Goal: Information Seeking & Learning: Learn about a topic

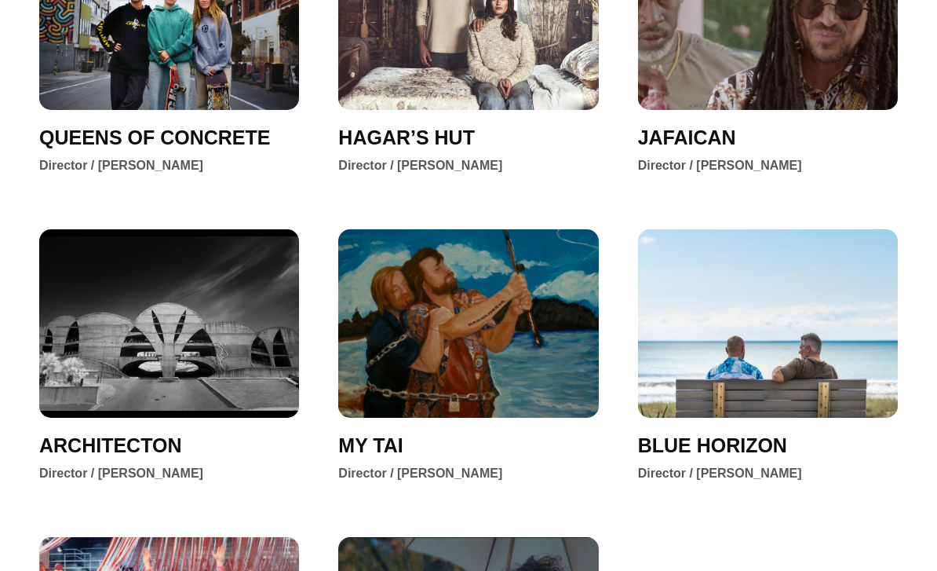
scroll to position [2393, 0]
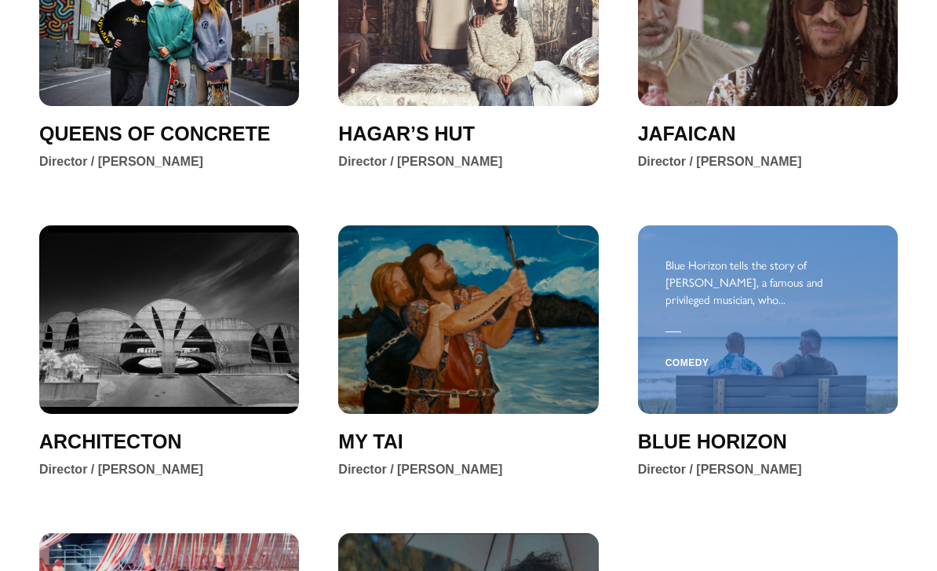
click at [788, 340] on div "Comedy" at bounding box center [768, 361] width 205 height 42
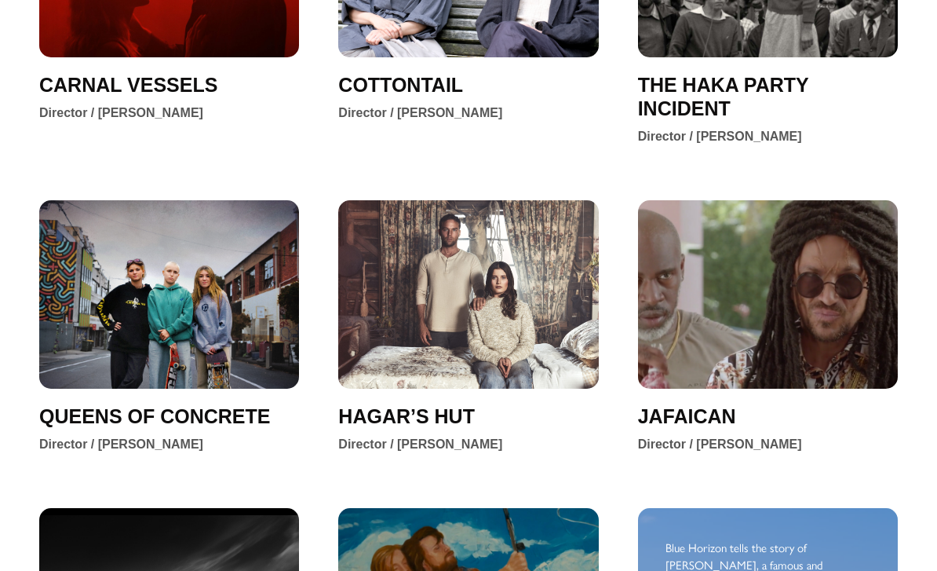
scroll to position [2110, 0]
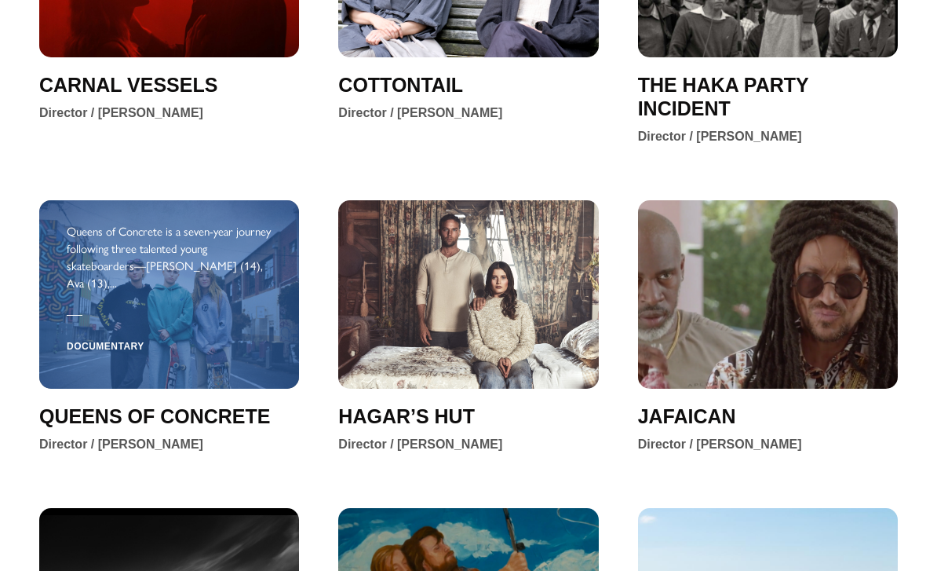
click at [201, 291] on div at bounding box center [169, 307] width 205 height 32
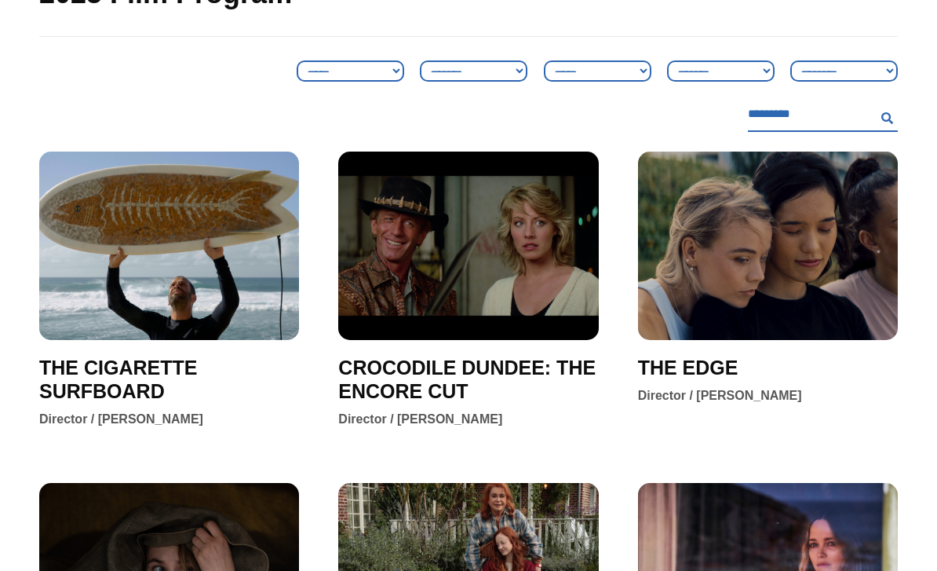
scroll to position [170, 0]
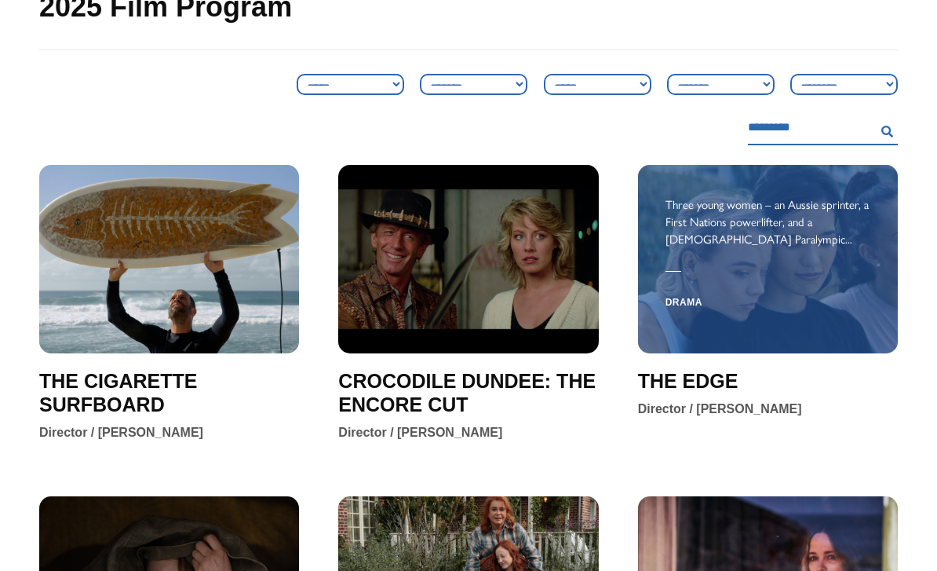
click at [830, 303] on div "Drama" at bounding box center [768, 301] width 205 height 42
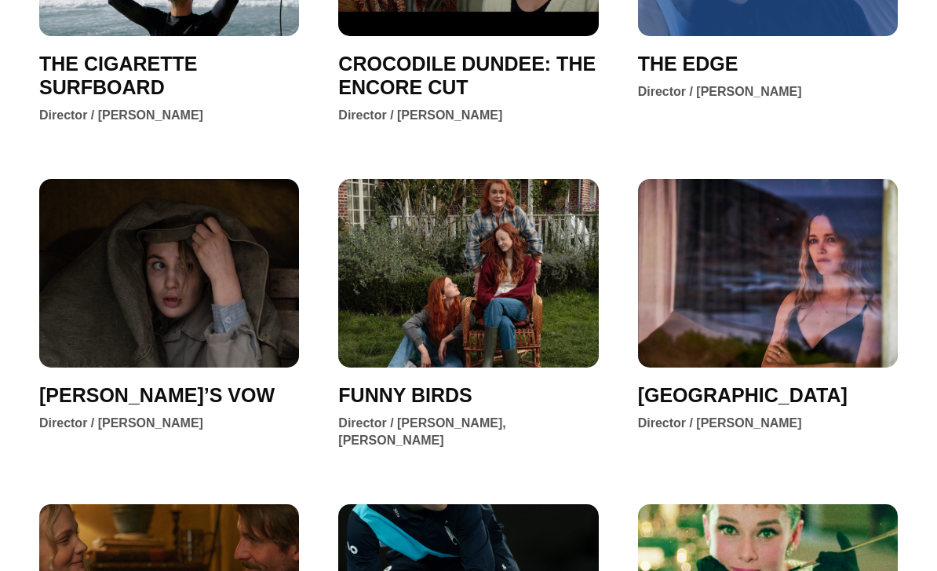
scroll to position [488, 0]
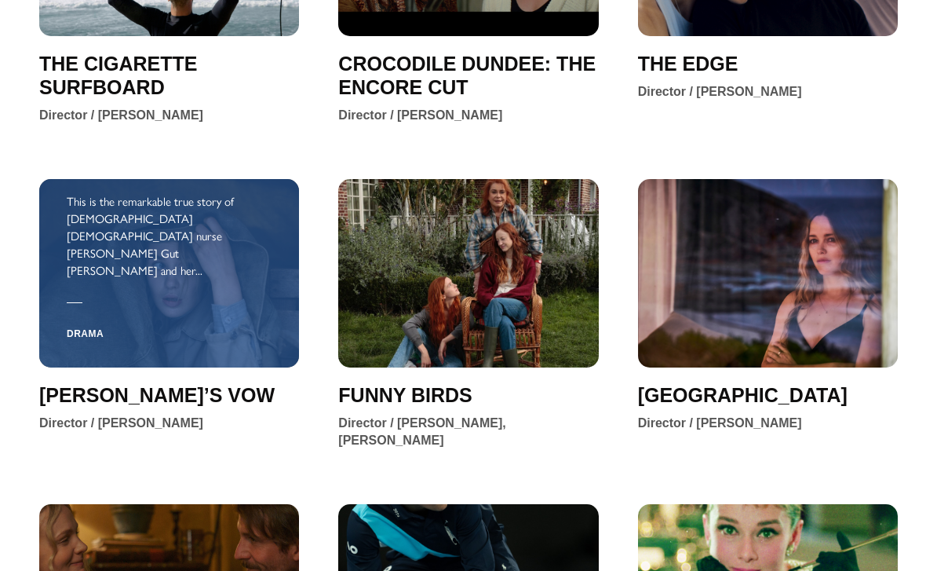
click at [207, 294] on div at bounding box center [169, 302] width 205 height 16
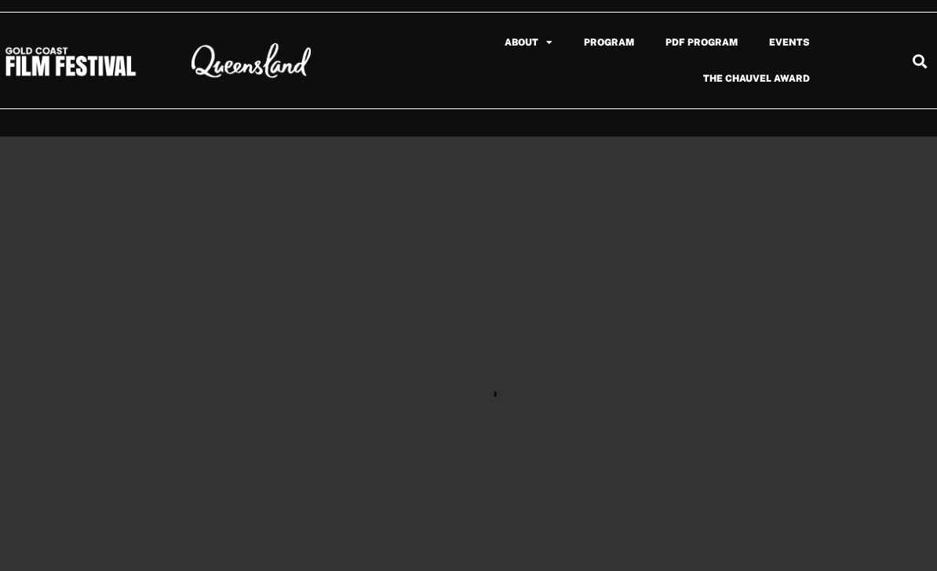
scroll to position [50, 0]
